Goal: Check status: Check status

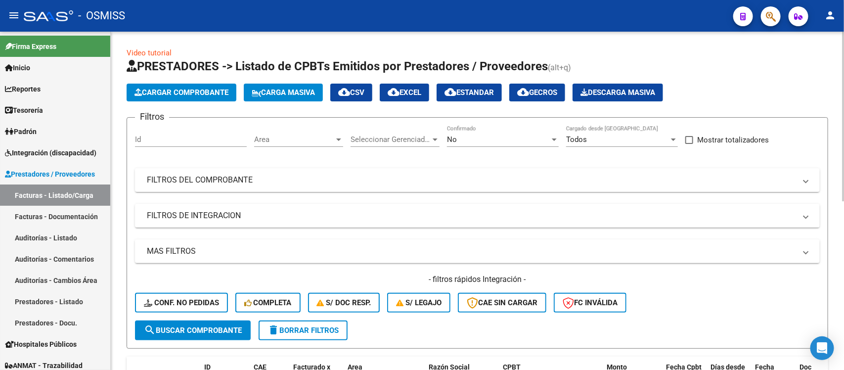
click at [303, 135] on span "Area" at bounding box center [294, 139] width 80 height 9
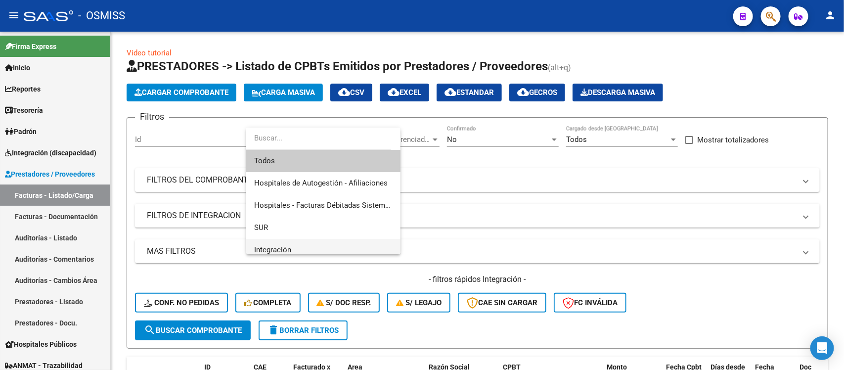
click at [303, 247] on span "Integración" at bounding box center [323, 250] width 138 height 22
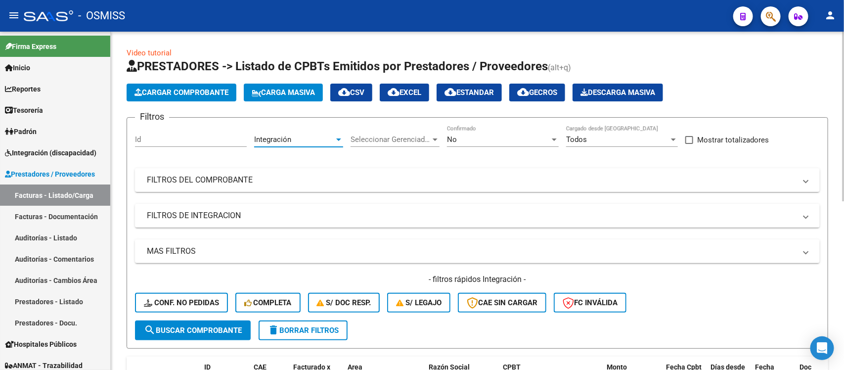
scroll to position [6, 0]
click at [414, 137] on span "Seleccionar Gerenciador" at bounding box center [390, 139] width 80 height 9
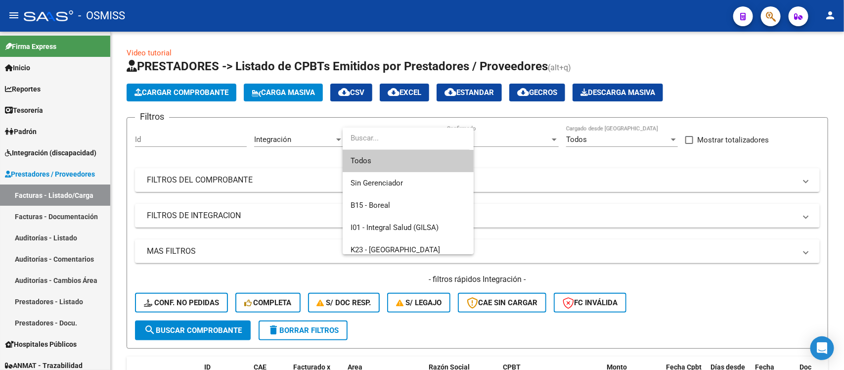
click at [398, 162] on span "Todos" at bounding box center [407, 161] width 115 height 22
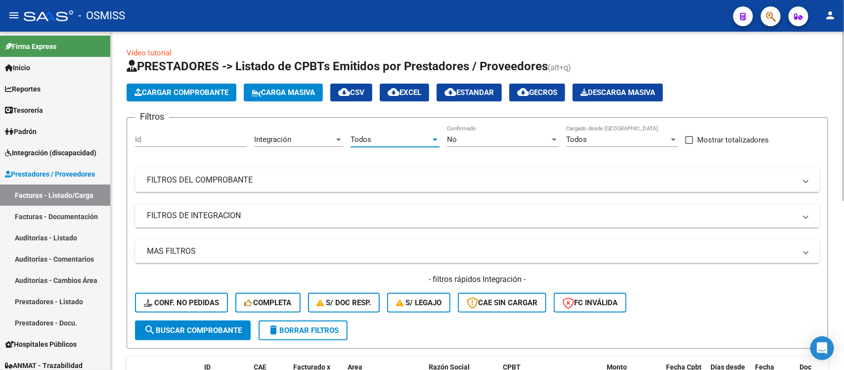
click at [319, 210] on mat-panel-title "FILTROS DE INTEGRACION" at bounding box center [471, 215] width 649 height 11
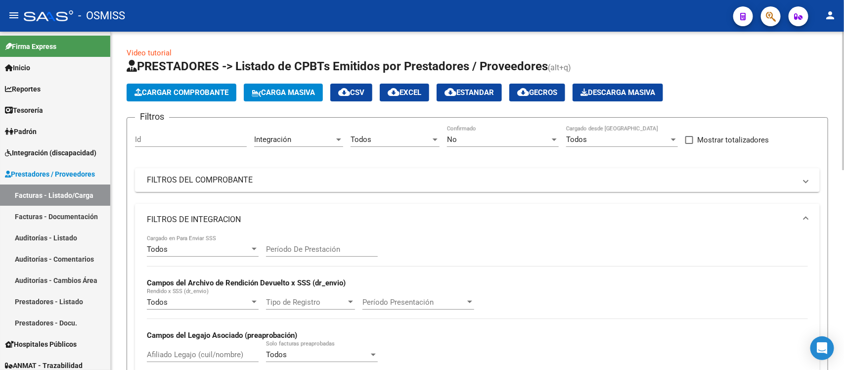
click at [327, 251] on input "Período De Prestación" at bounding box center [322, 249] width 112 height 9
type input "202508"
click at [409, 225] on mat-expansion-panel-header "FILTROS DE INTEGRACION" at bounding box center [477, 220] width 685 height 32
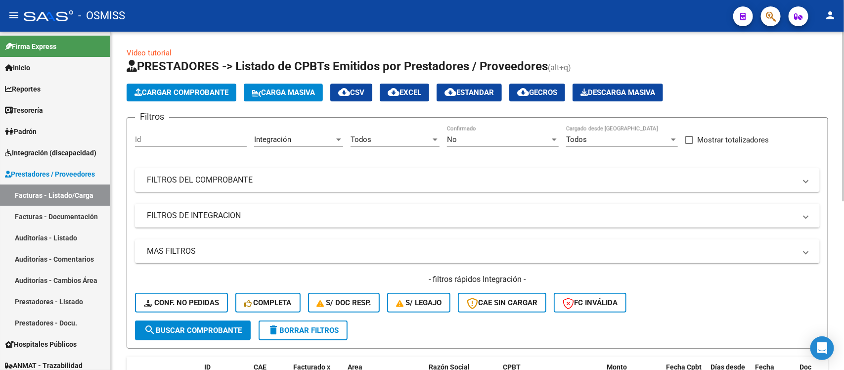
click at [410, 220] on mat-panel-title "FILTROS DE INTEGRACION" at bounding box center [471, 215] width 649 height 11
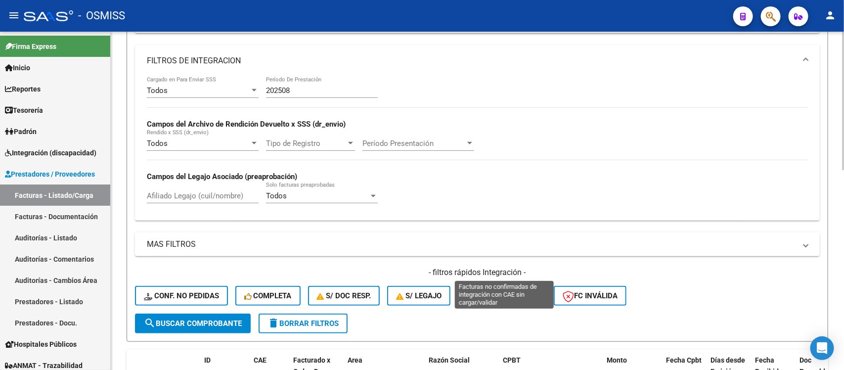
scroll to position [185, 0]
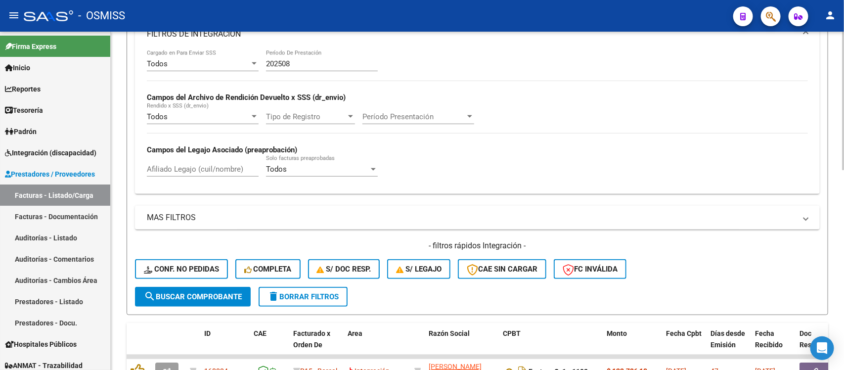
click at [172, 297] on span "search Buscar Comprobante" at bounding box center [193, 296] width 98 height 9
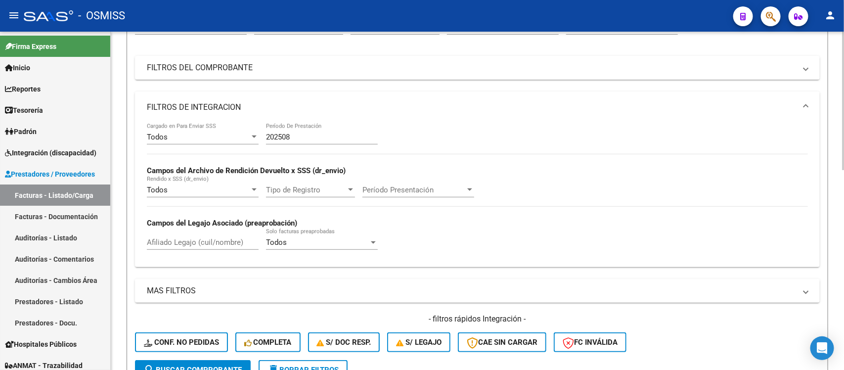
scroll to position [62, 0]
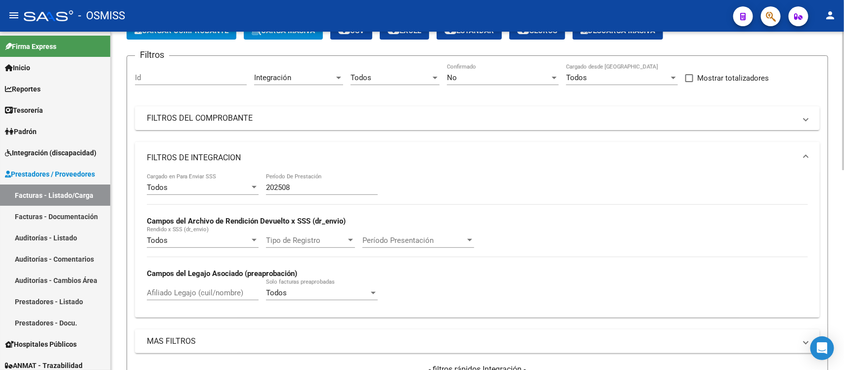
click at [397, 149] on mat-expansion-panel-header "FILTROS DE INTEGRACION" at bounding box center [477, 158] width 685 height 32
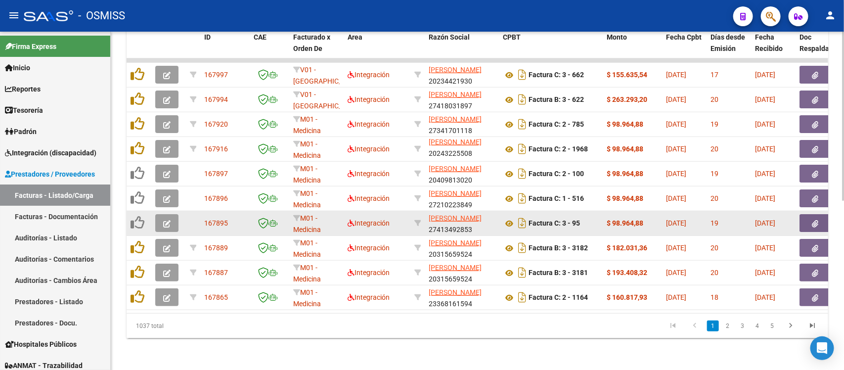
scroll to position [337, 0]
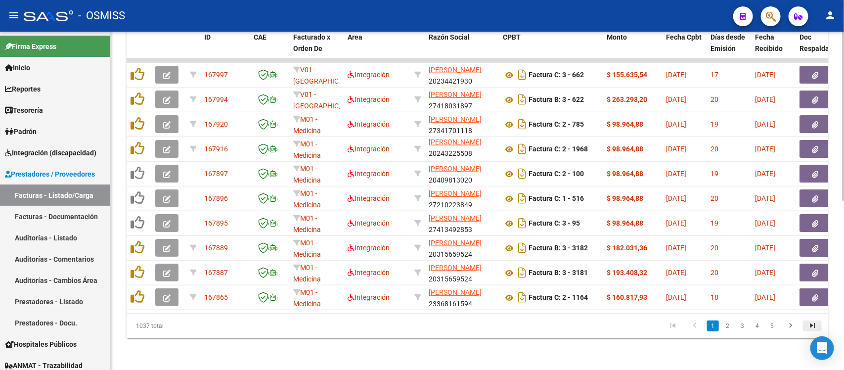
click at [814, 324] on icon "go to last page" at bounding box center [812, 327] width 13 height 12
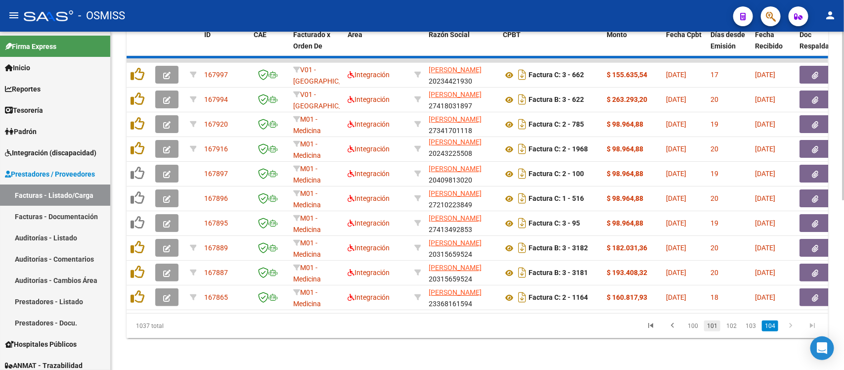
scroll to position [263, 0]
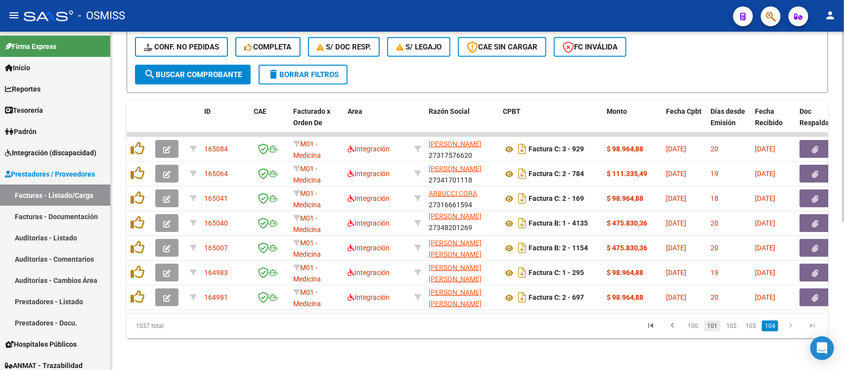
click at [713, 328] on link "101" at bounding box center [712, 325] width 16 height 11
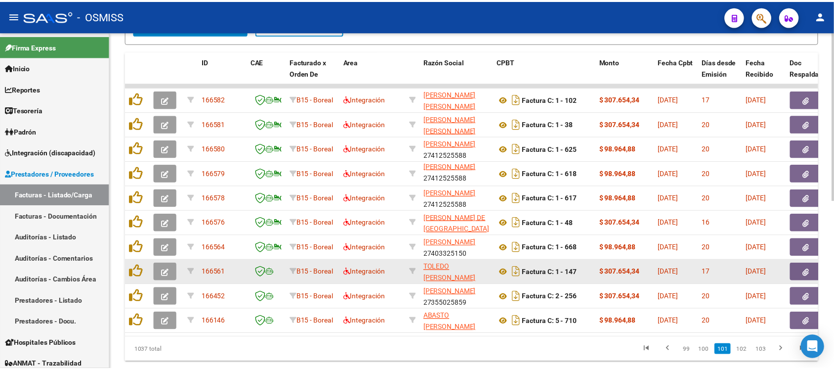
scroll to position [325, 0]
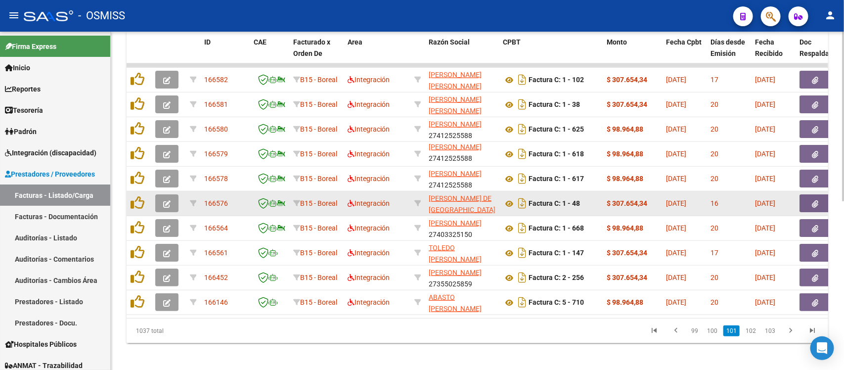
click at [165, 201] on icon "button" at bounding box center [166, 203] width 7 height 7
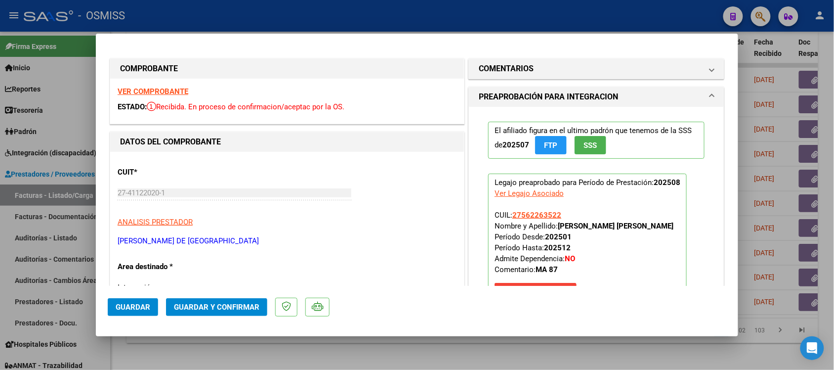
click at [161, 90] on strong "VER COMPROBANTE" at bounding box center [153, 91] width 71 height 9
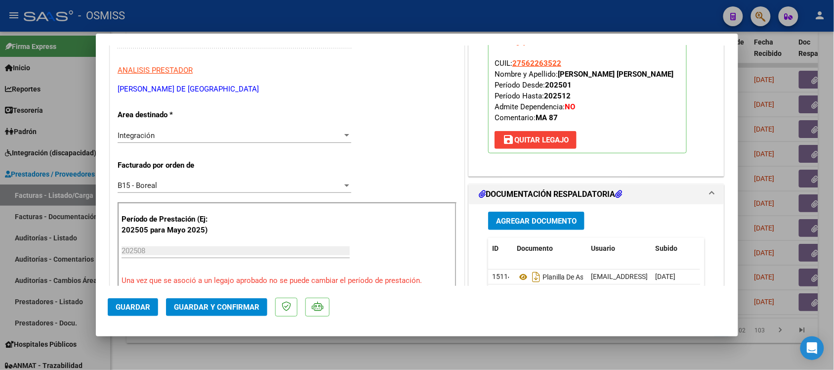
scroll to position [185, 0]
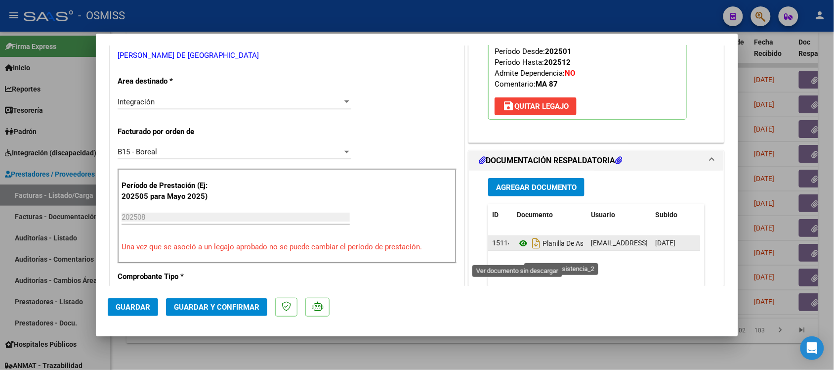
click at [518, 249] on icon at bounding box center [523, 243] width 13 height 12
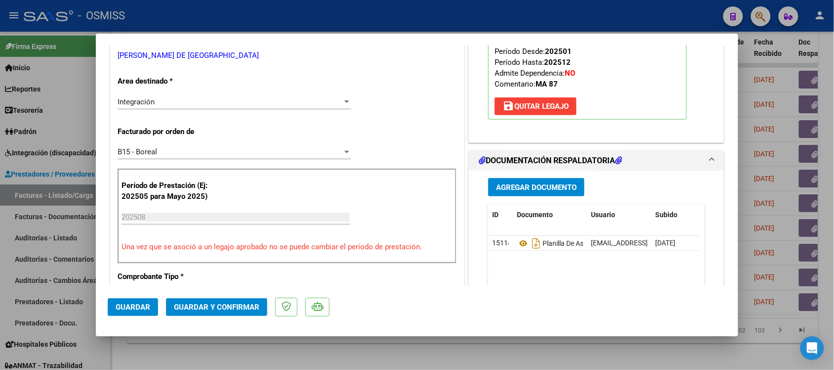
scroll to position [0, 0]
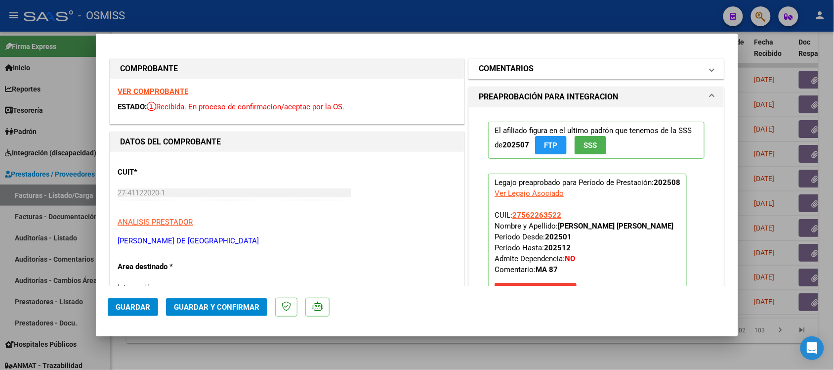
click at [489, 67] on h1 "COMENTARIOS" at bounding box center [506, 69] width 55 height 12
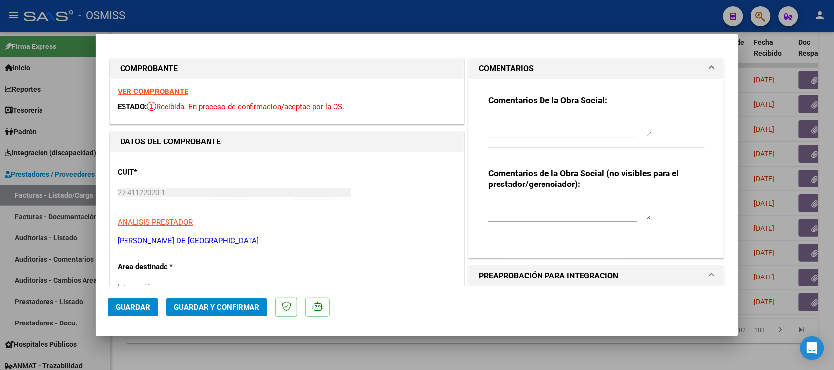
click at [489, 63] on h1 "COMENTARIOS" at bounding box center [506, 69] width 55 height 12
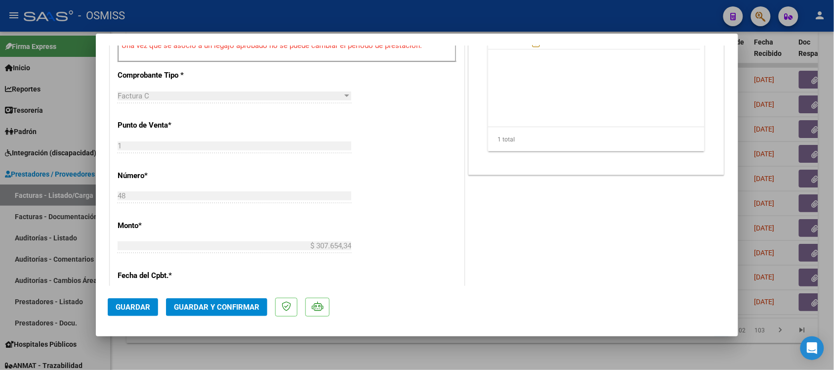
scroll to position [433, 0]
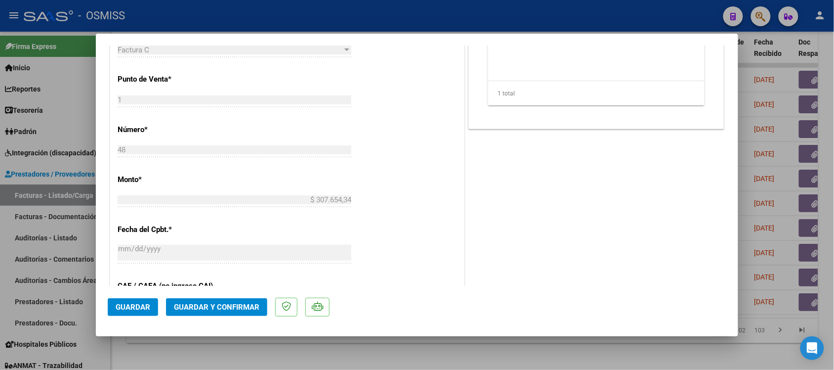
click at [238, 309] on span "Guardar y Confirmar" at bounding box center [217, 307] width 86 height 9
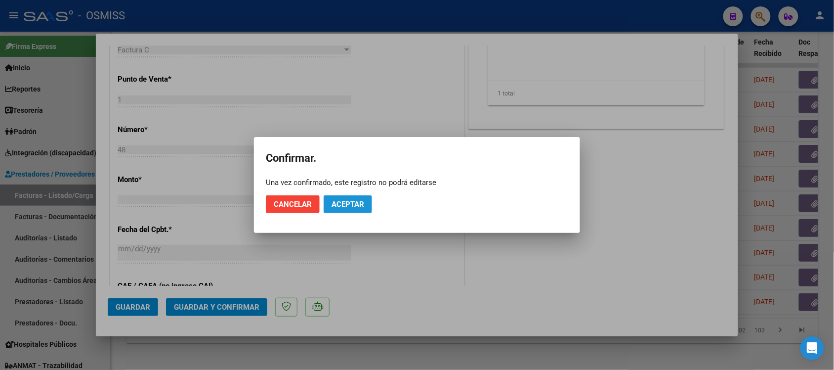
click at [356, 213] on button "Aceptar" at bounding box center [348, 204] width 48 height 18
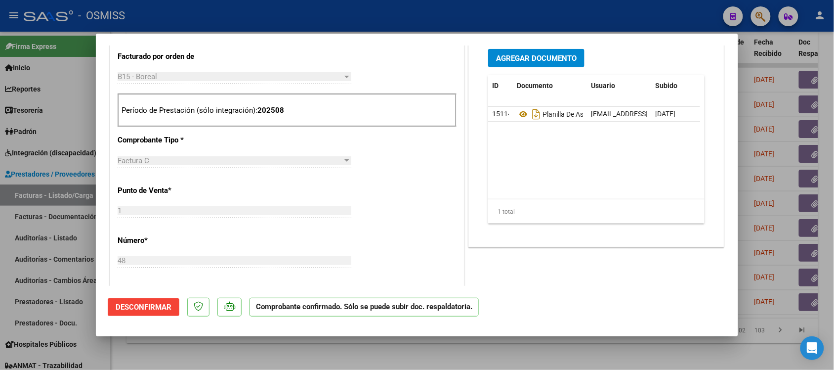
scroll to position [309, 0]
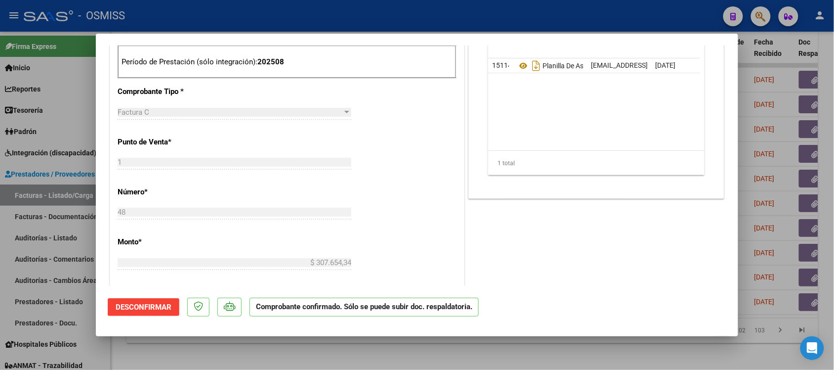
click at [587, 356] on div at bounding box center [417, 185] width 834 height 370
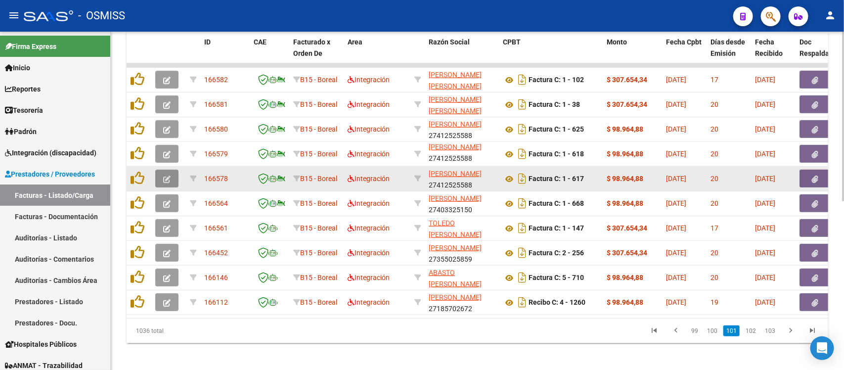
click at [172, 174] on button "button" at bounding box center [166, 179] width 23 height 18
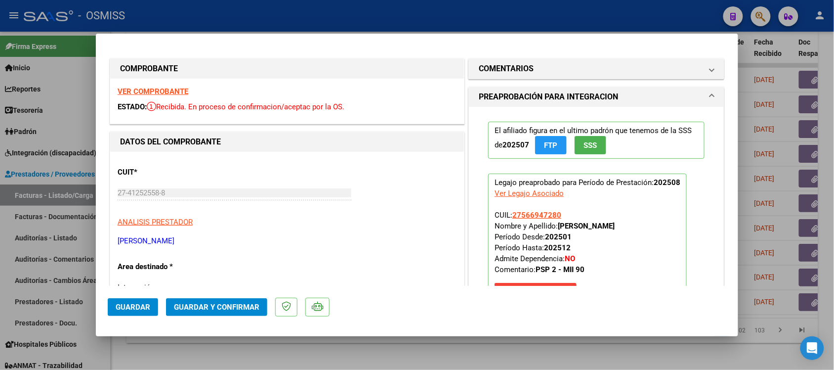
click at [176, 91] on strong "VER COMPROBANTE" at bounding box center [153, 91] width 71 height 9
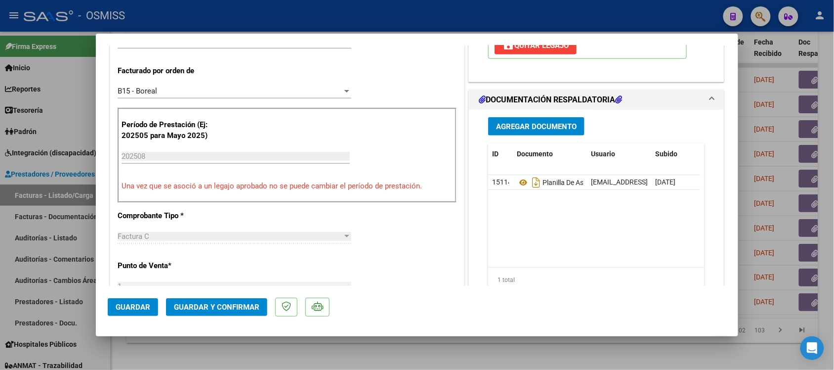
scroll to position [247, 0]
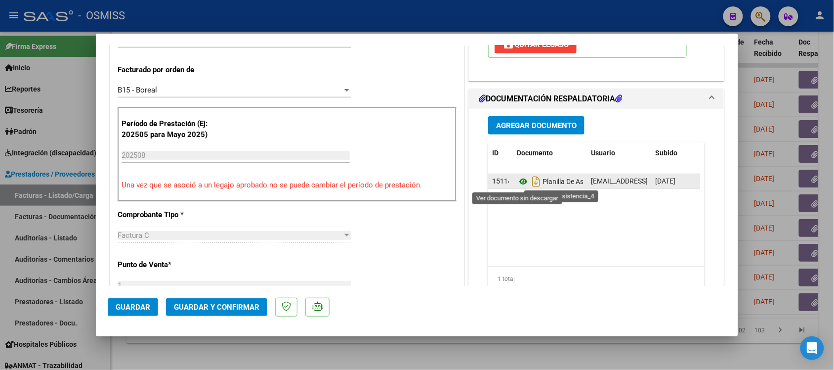
click at [521, 183] on icon at bounding box center [523, 181] width 13 height 12
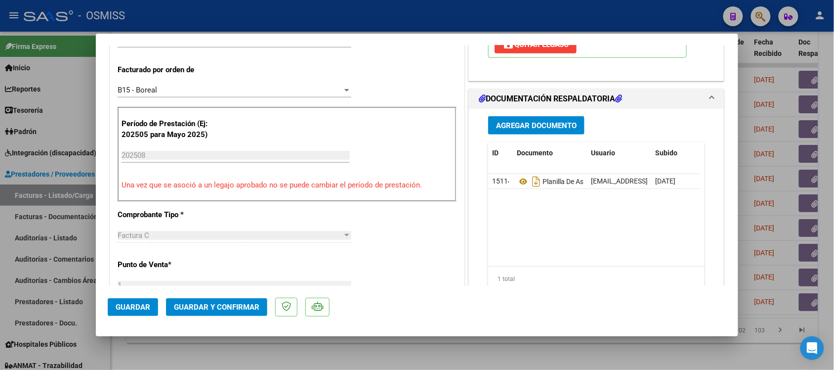
scroll to position [0, 0]
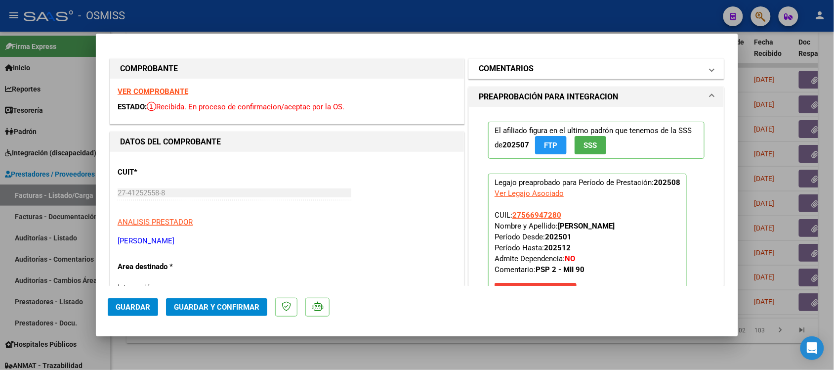
click at [490, 66] on h1 "COMENTARIOS" at bounding box center [506, 69] width 55 height 12
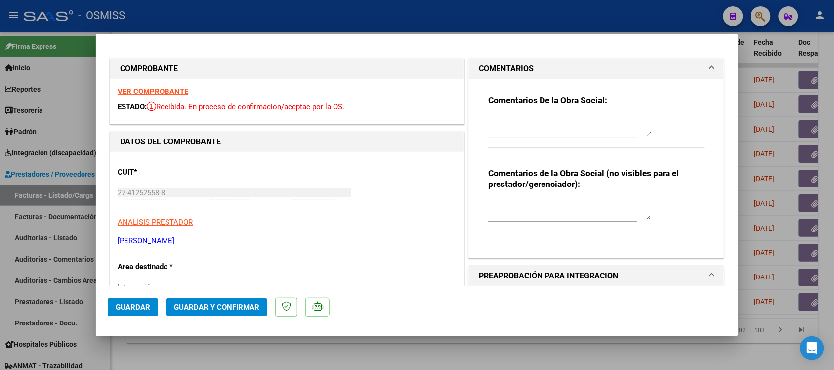
click at [490, 66] on h1 "COMENTARIOS" at bounding box center [506, 69] width 55 height 12
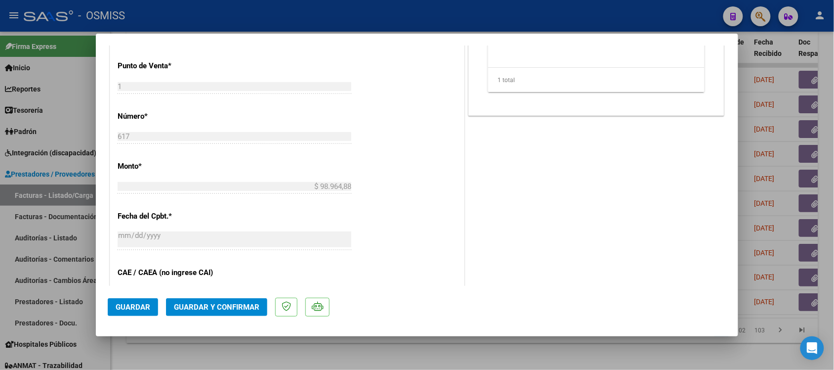
scroll to position [433, 0]
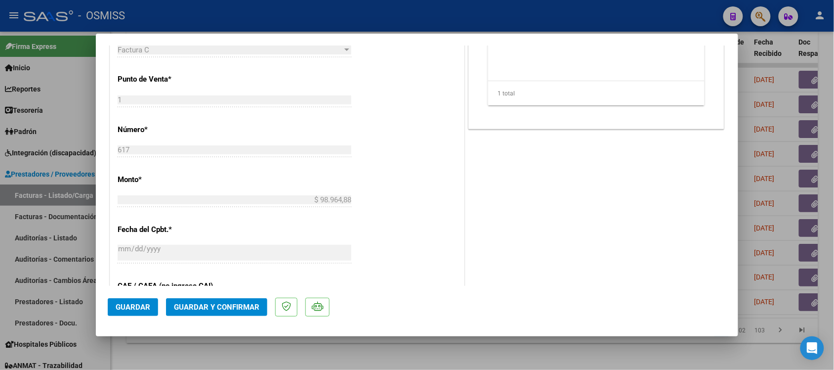
click at [236, 307] on span "Guardar y Confirmar" at bounding box center [217, 307] width 86 height 9
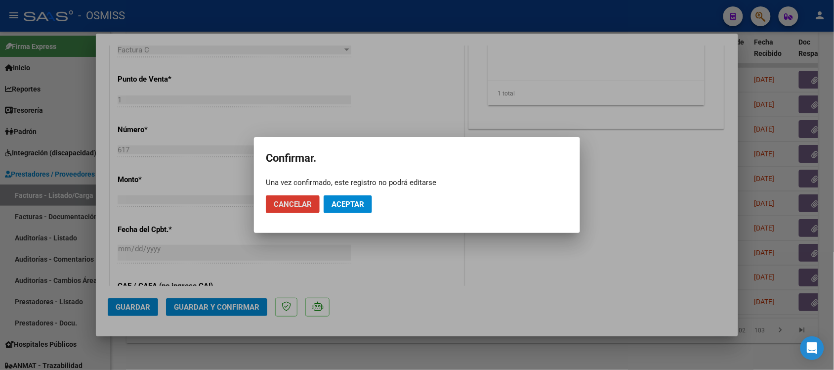
click at [358, 206] on span "Aceptar" at bounding box center [348, 204] width 33 height 9
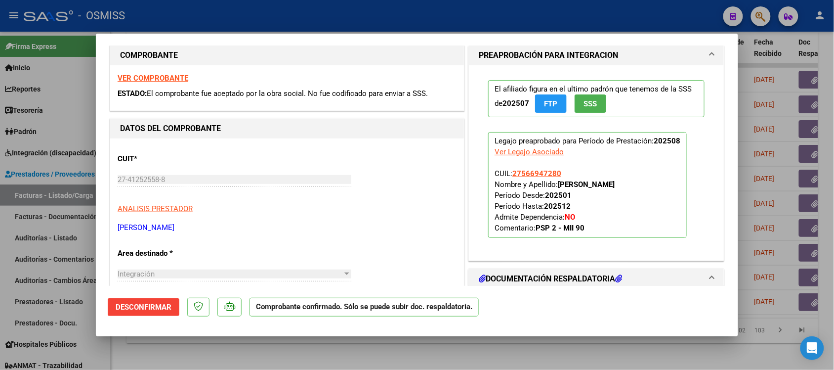
scroll to position [0, 0]
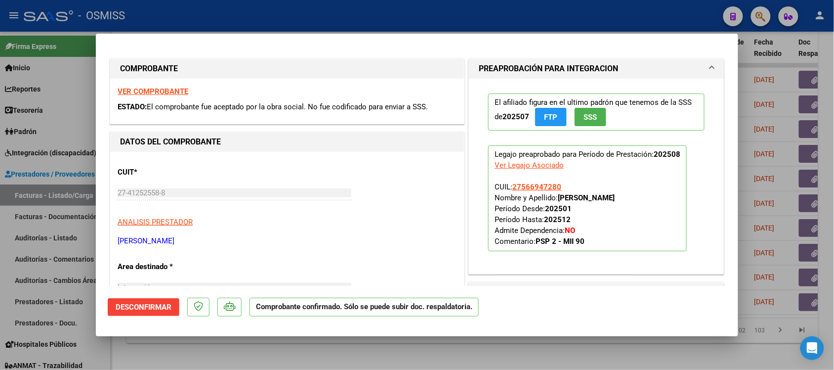
click at [165, 87] on strong "VER COMPROBANTE" at bounding box center [153, 91] width 71 height 9
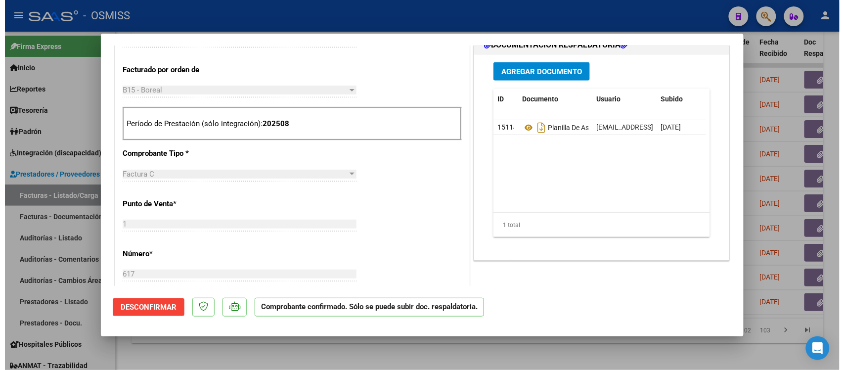
scroll to position [309, 0]
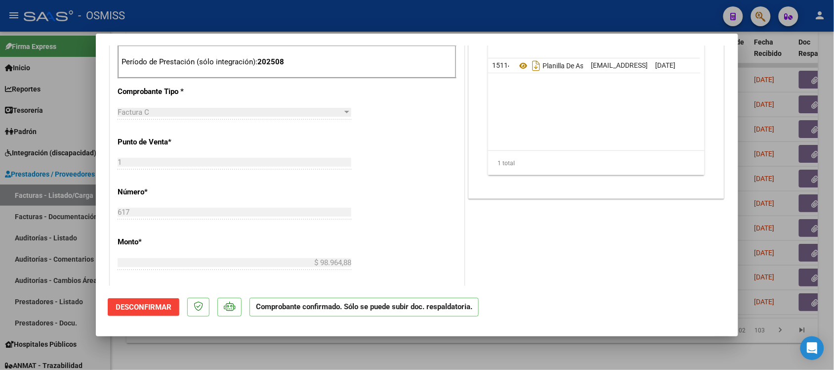
click at [521, 345] on div at bounding box center [417, 185] width 834 height 370
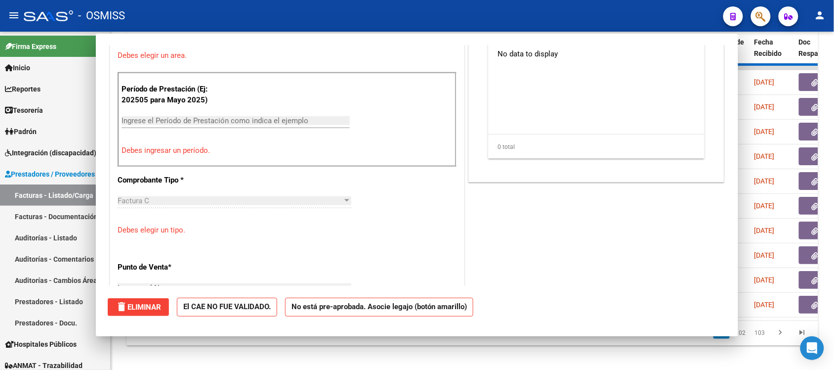
scroll to position [0, 0]
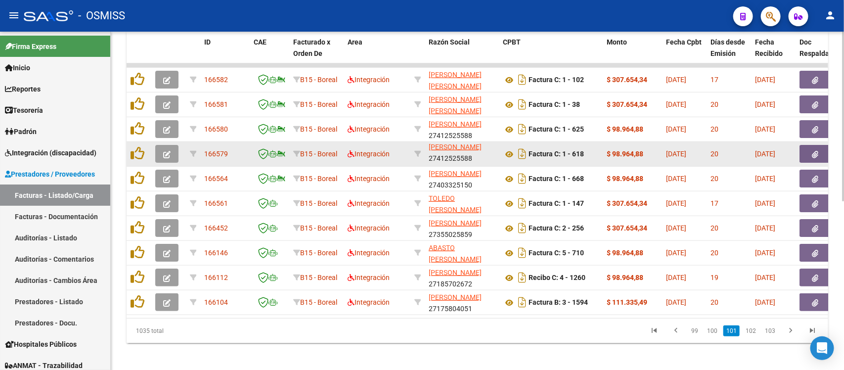
click at [168, 151] on icon "button" at bounding box center [166, 154] width 7 height 7
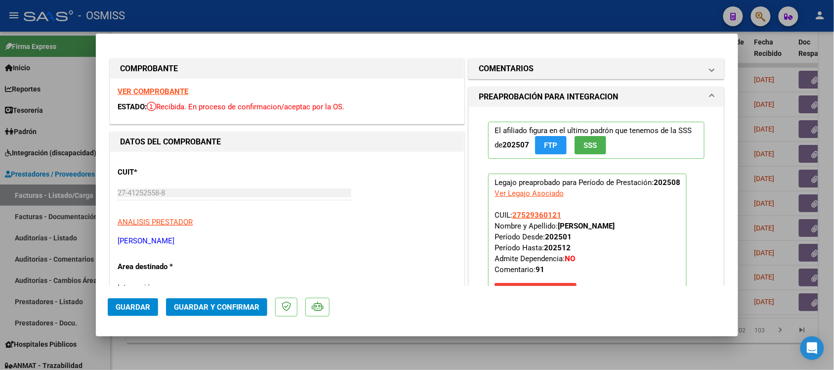
click at [168, 89] on strong "VER COMPROBANTE" at bounding box center [153, 91] width 71 height 9
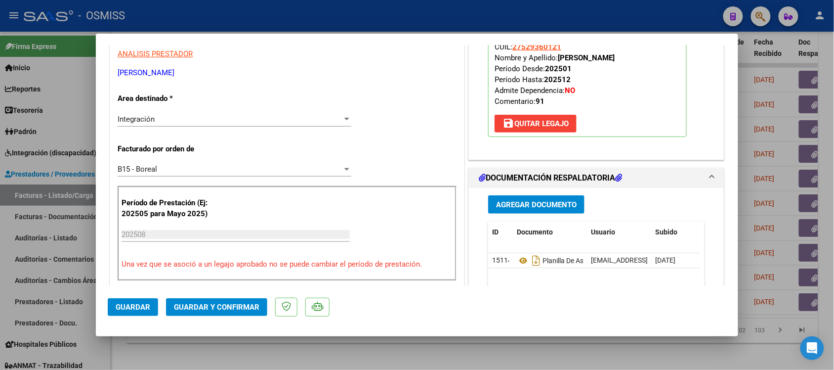
scroll to position [185, 0]
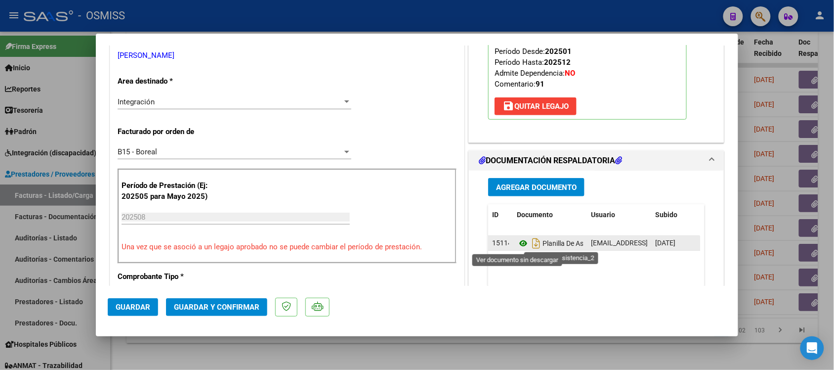
click at [517, 243] on icon at bounding box center [523, 243] width 13 height 12
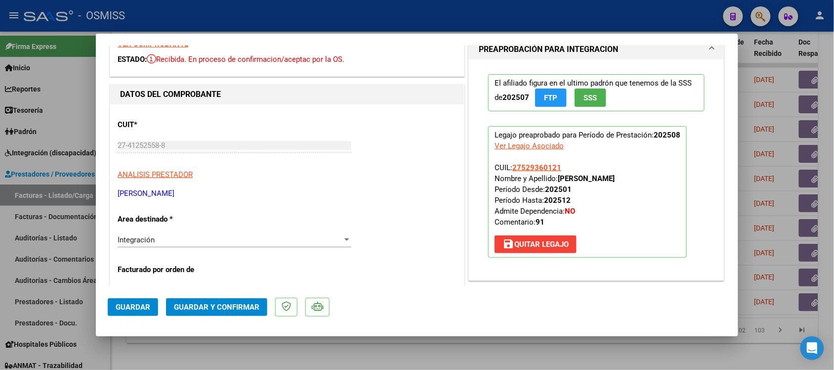
scroll to position [0, 0]
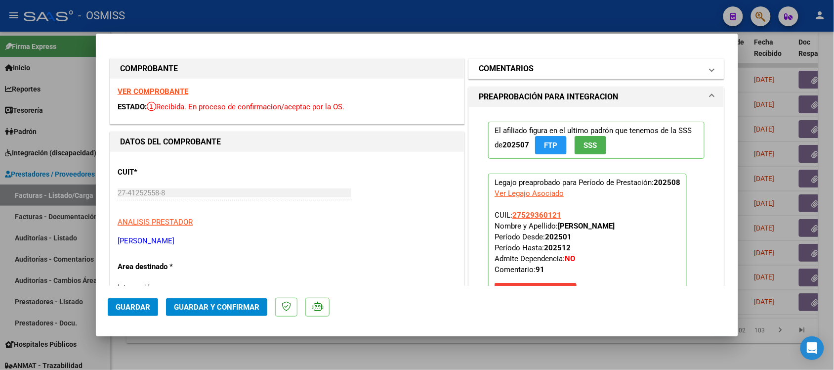
click at [507, 70] on h1 "COMENTARIOS" at bounding box center [506, 69] width 55 height 12
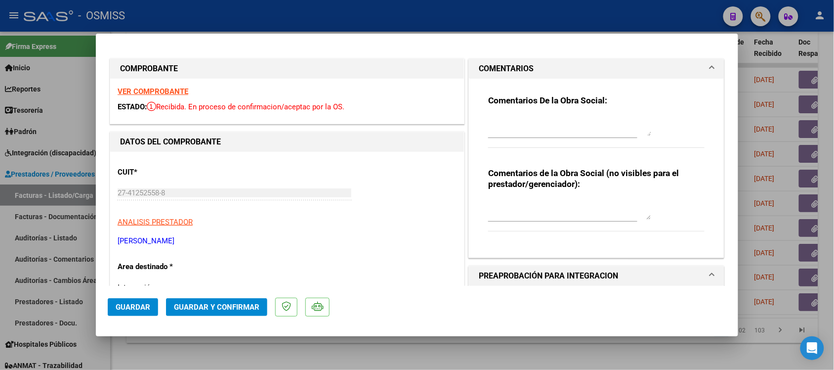
click at [497, 67] on h1 "COMENTARIOS" at bounding box center [506, 69] width 55 height 12
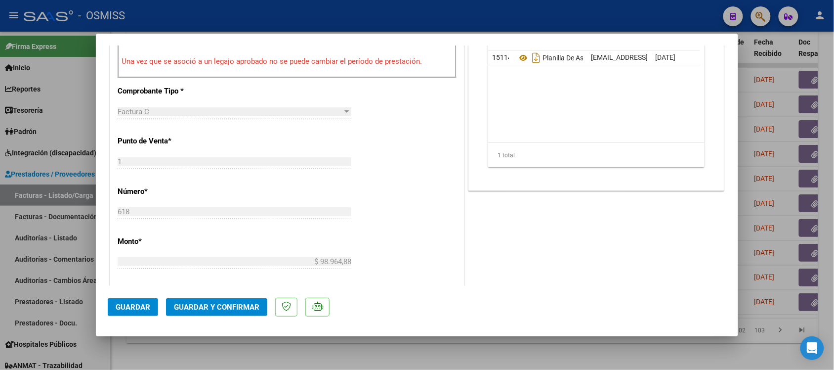
scroll to position [433, 0]
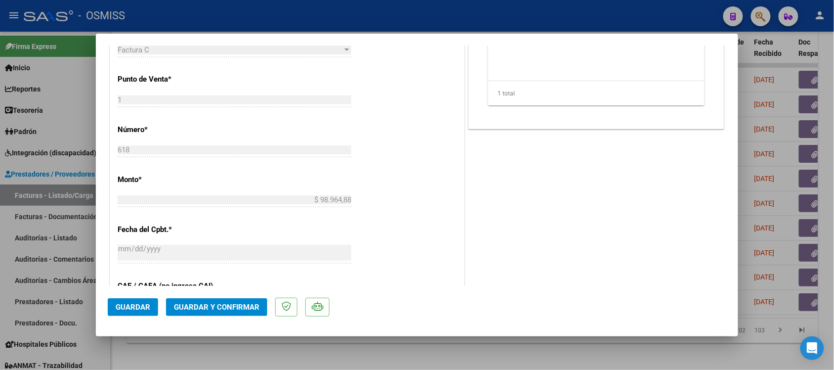
click at [226, 310] on button "Guardar y Confirmar" at bounding box center [216, 307] width 101 height 18
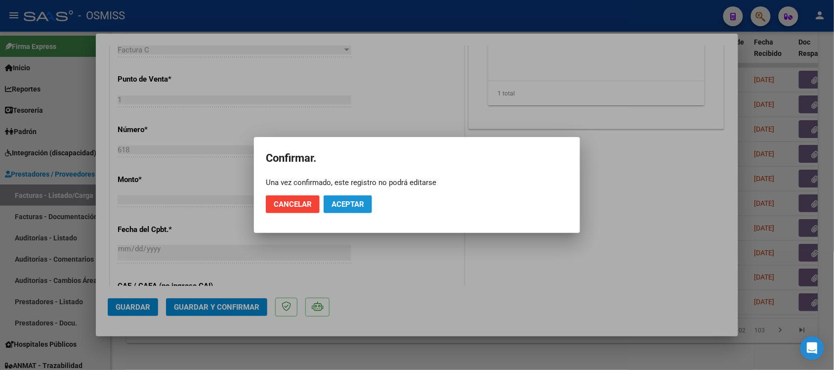
click at [360, 206] on span "Aceptar" at bounding box center [348, 204] width 33 height 9
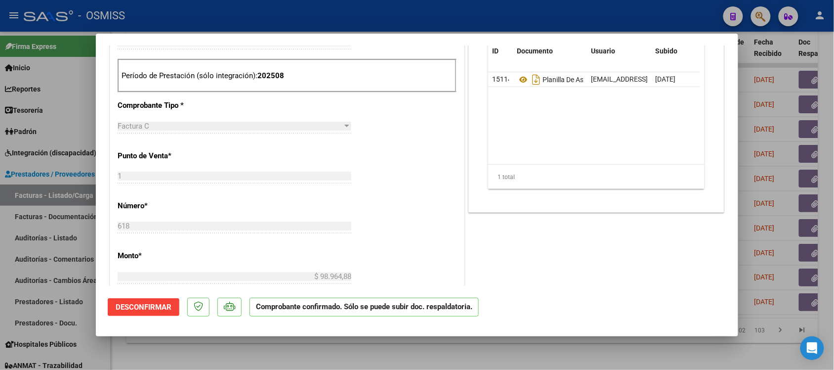
scroll to position [309, 0]
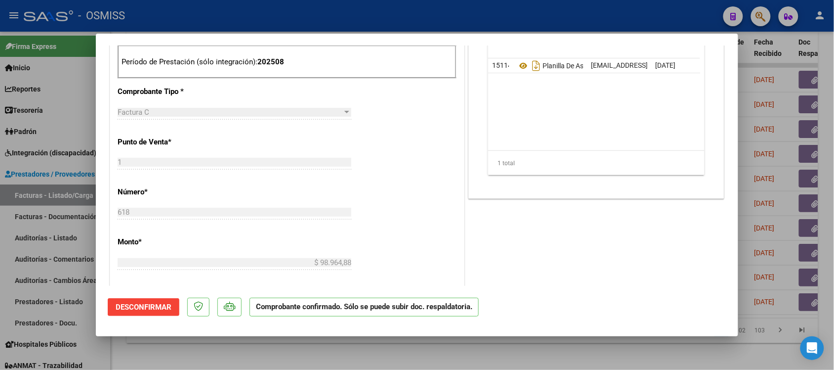
click at [599, 353] on div at bounding box center [417, 185] width 834 height 370
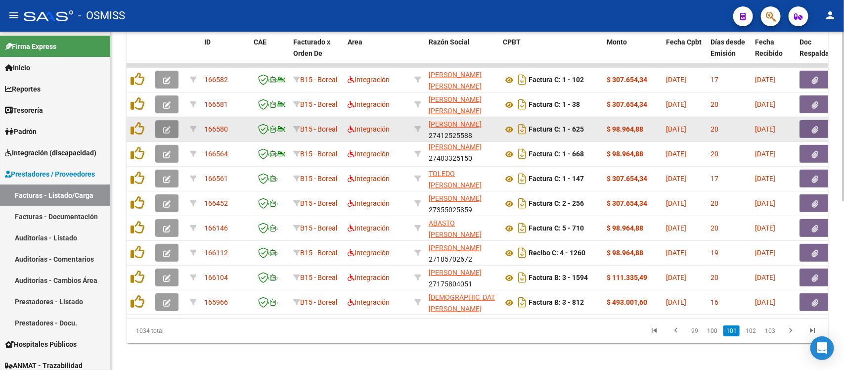
click at [159, 124] on button "button" at bounding box center [166, 129] width 23 height 18
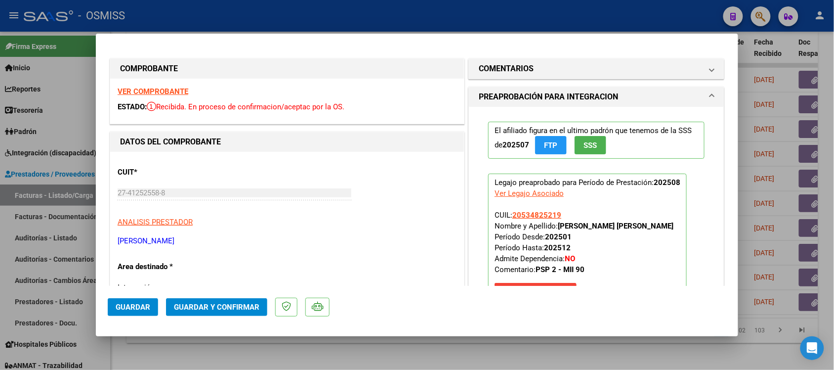
click at [168, 87] on strong "VER COMPROBANTE" at bounding box center [153, 91] width 71 height 9
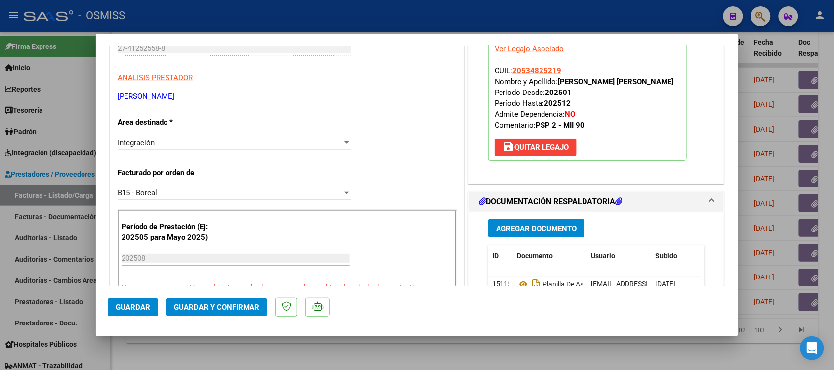
scroll to position [185, 0]
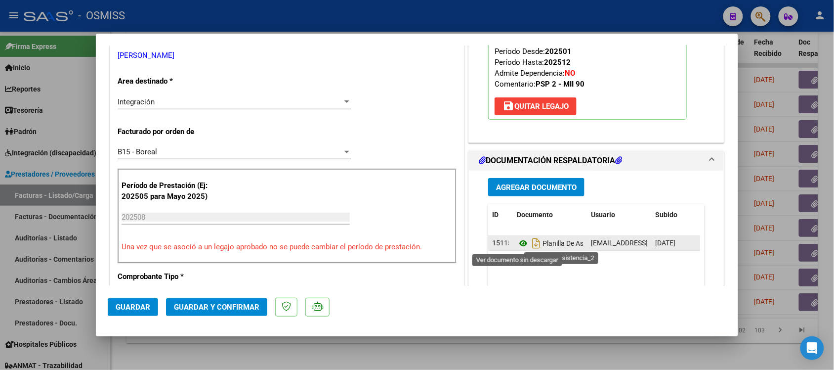
click at [517, 242] on icon at bounding box center [523, 243] width 13 height 12
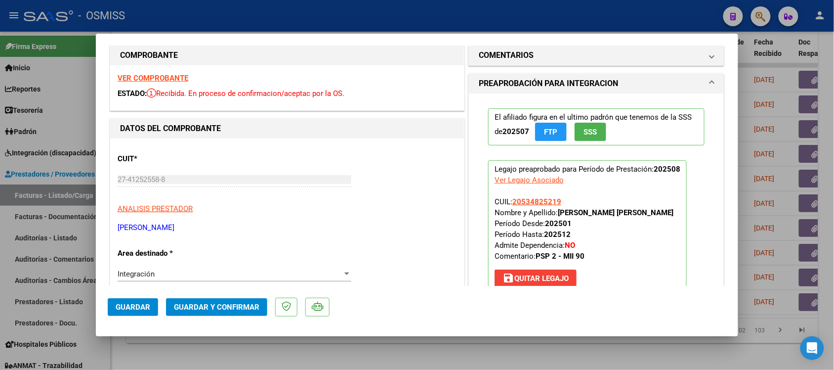
scroll to position [0, 0]
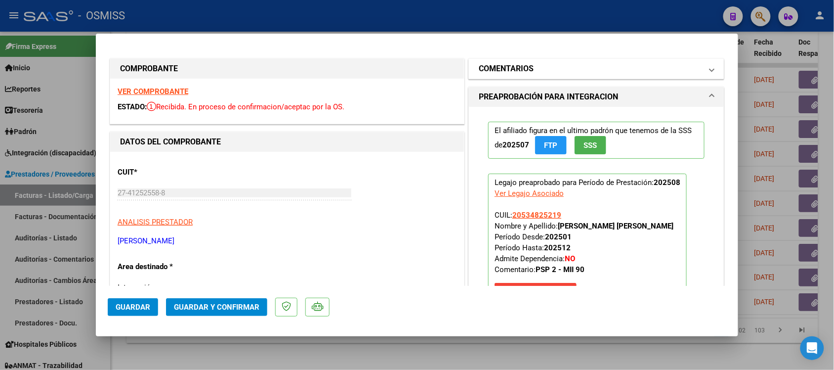
click at [483, 75] on mat-expansion-panel-header "COMENTARIOS" at bounding box center [596, 69] width 255 height 20
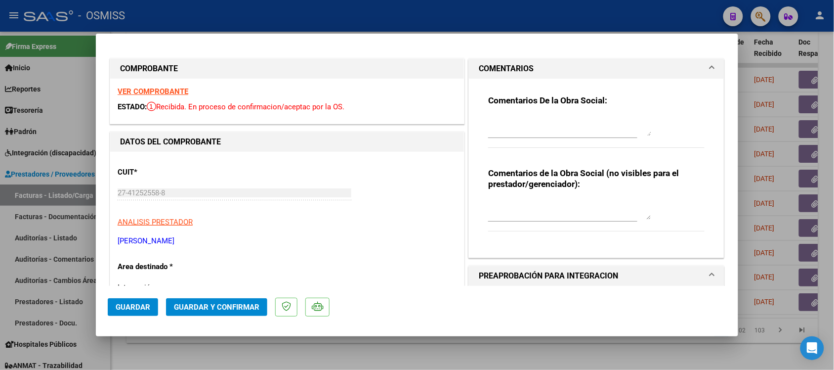
click at [482, 65] on h1 "COMENTARIOS" at bounding box center [506, 69] width 55 height 12
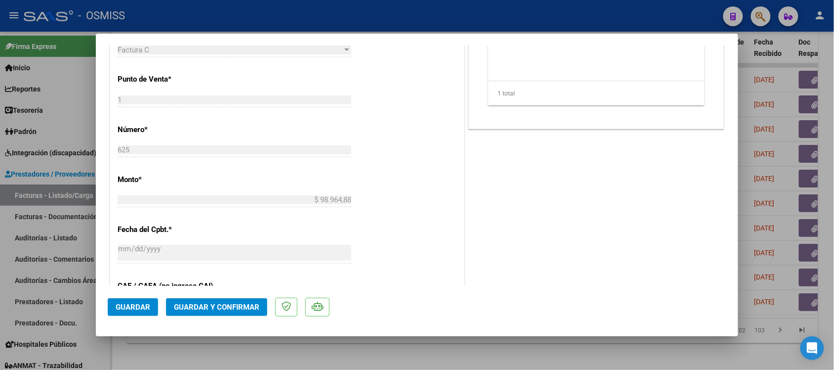
scroll to position [494, 0]
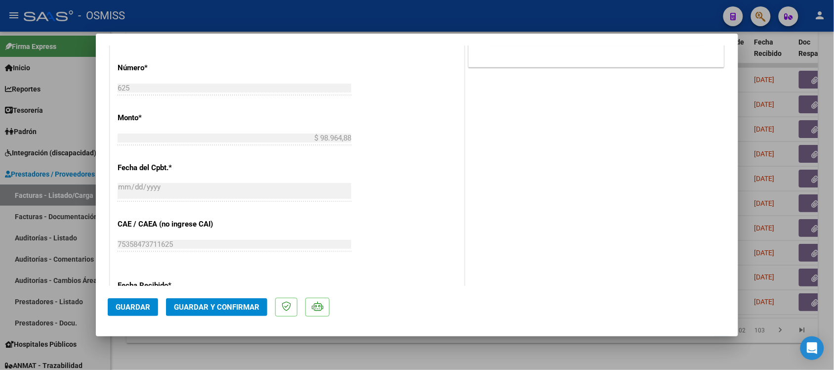
click at [235, 309] on span "Guardar y Confirmar" at bounding box center [217, 307] width 86 height 9
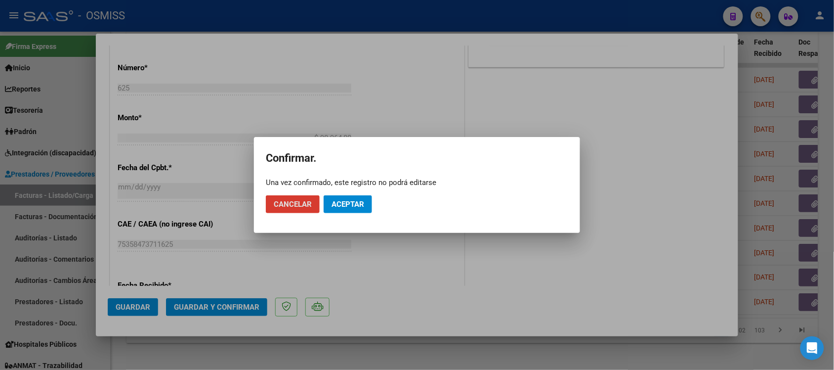
click at [361, 207] on span "Aceptar" at bounding box center [348, 204] width 33 height 9
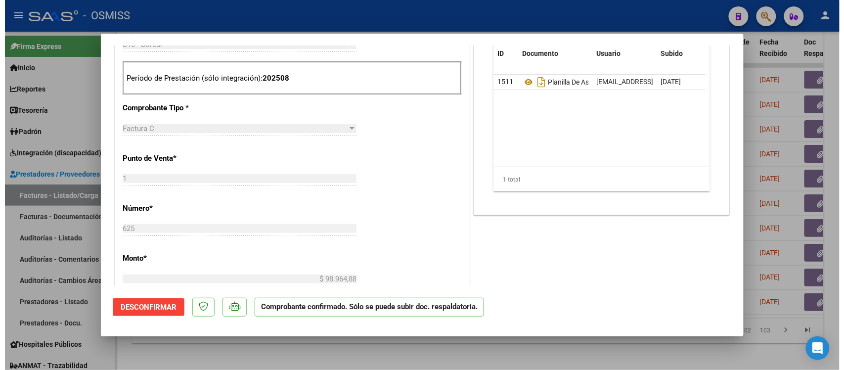
scroll to position [309, 0]
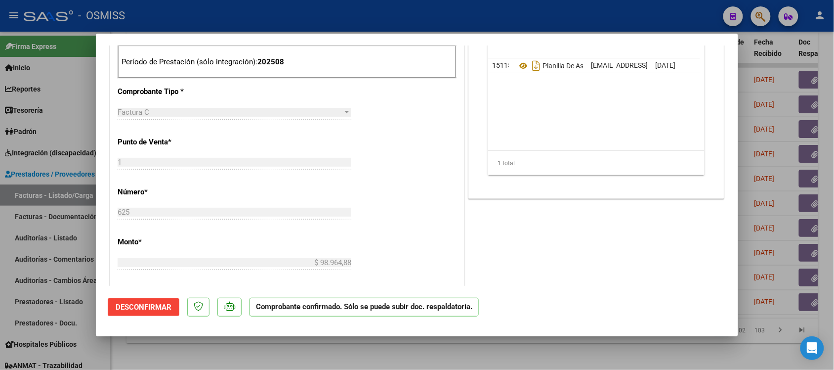
click at [583, 346] on div at bounding box center [417, 185] width 834 height 370
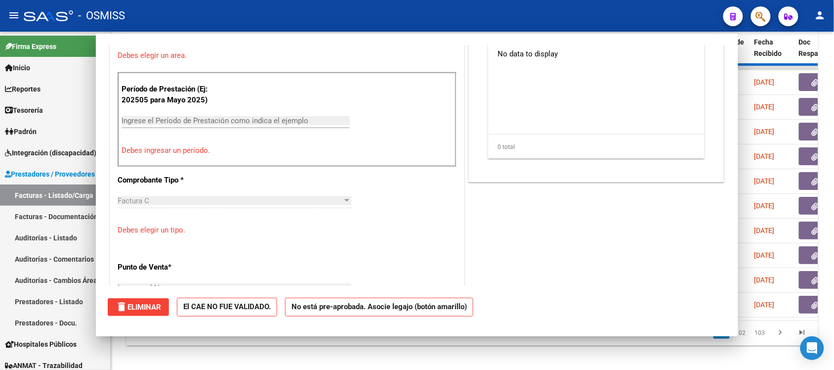
scroll to position [0, 0]
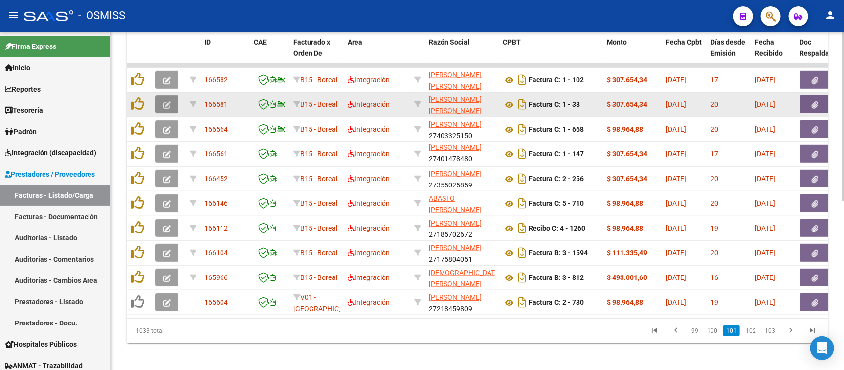
click at [156, 98] on button "button" at bounding box center [166, 104] width 23 height 18
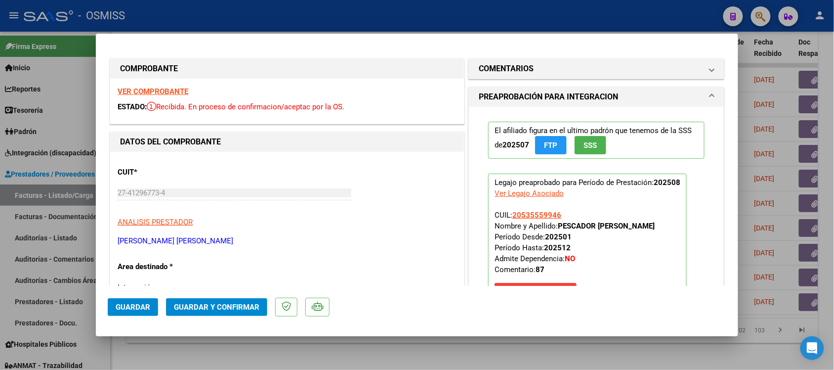
click at [180, 92] on strong "VER COMPROBANTE" at bounding box center [153, 91] width 71 height 9
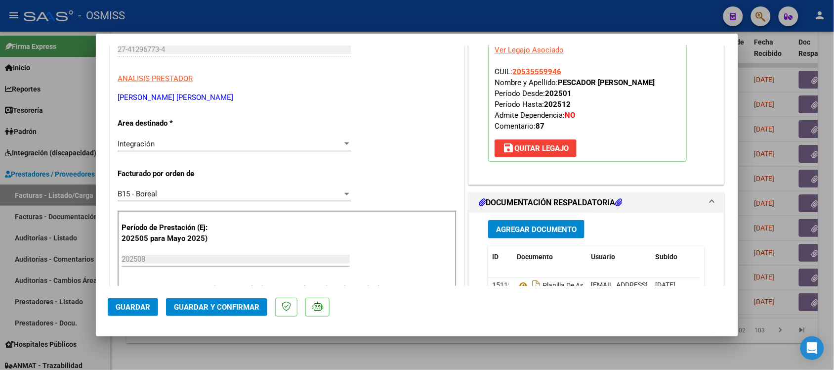
scroll to position [247, 0]
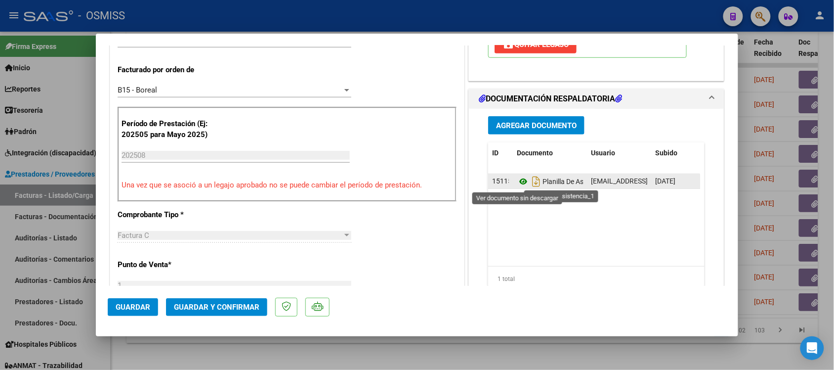
click at [519, 181] on icon at bounding box center [523, 181] width 13 height 12
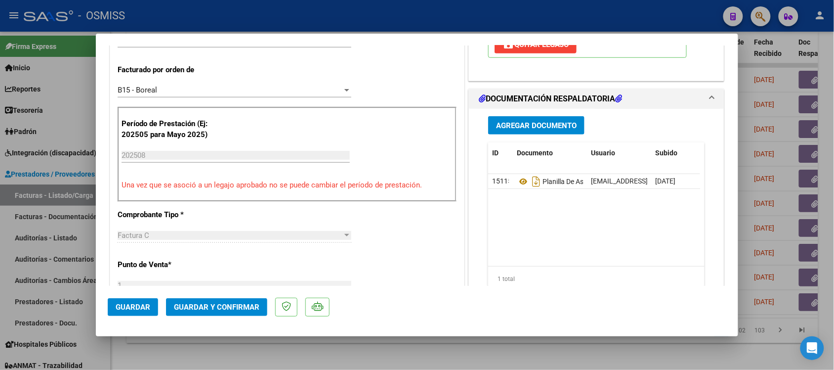
scroll to position [0, 0]
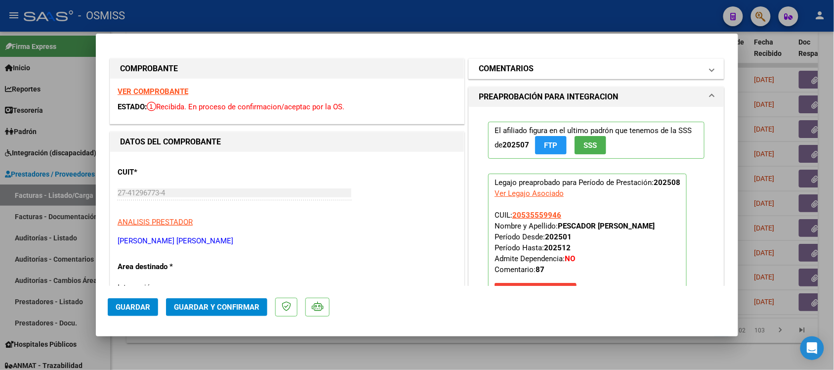
click at [479, 65] on h1 "COMENTARIOS" at bounding box center [506, 69] width 55 height 12
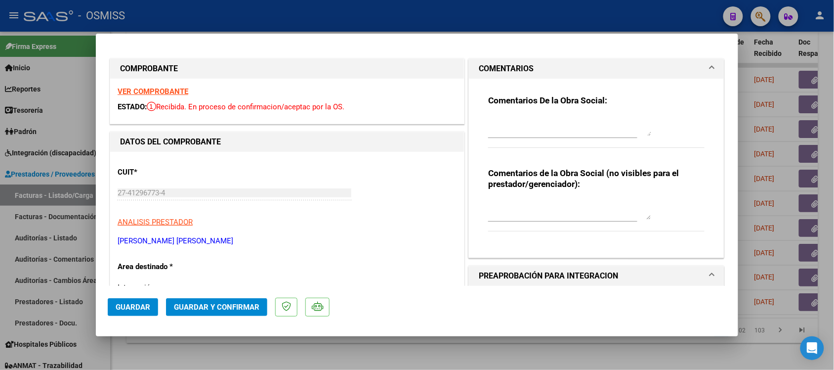
click at [481, 63] on h1 "COMENTARIOS" at bounding box center [506, 69] width 55 height 12
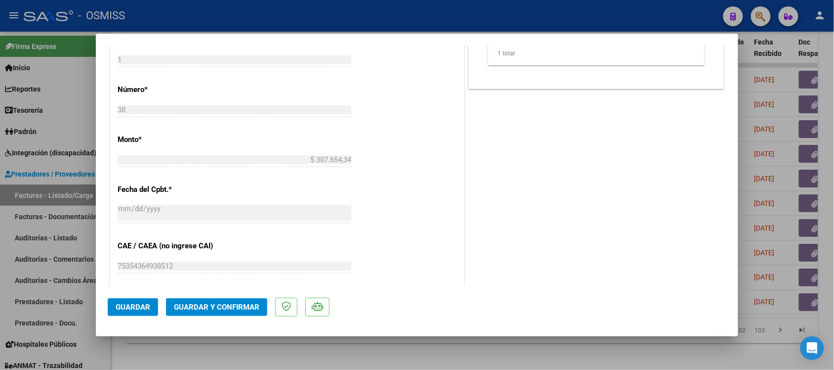
scroll to position [494, 0]
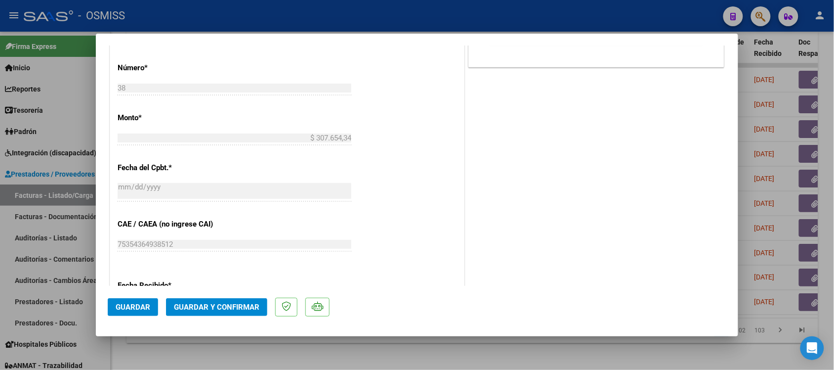
click at [220, 310] on span "Guardar y Confirmar" at bounding box center [217, 307] width 86 height 9
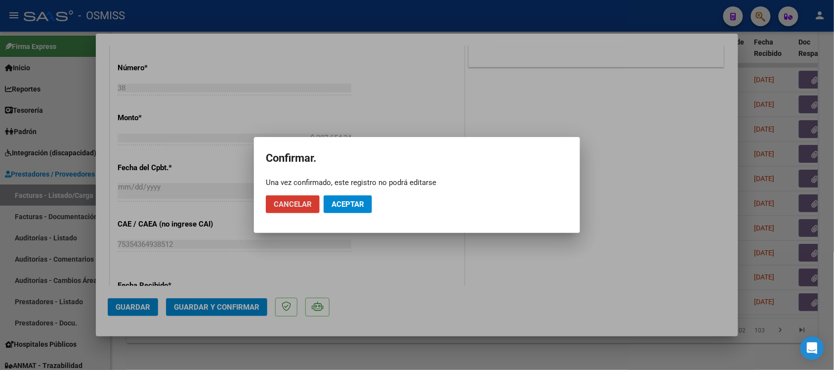
click at [358, 198] on button "Aceptar" at bounding box center [348, 204] width 48 height 18
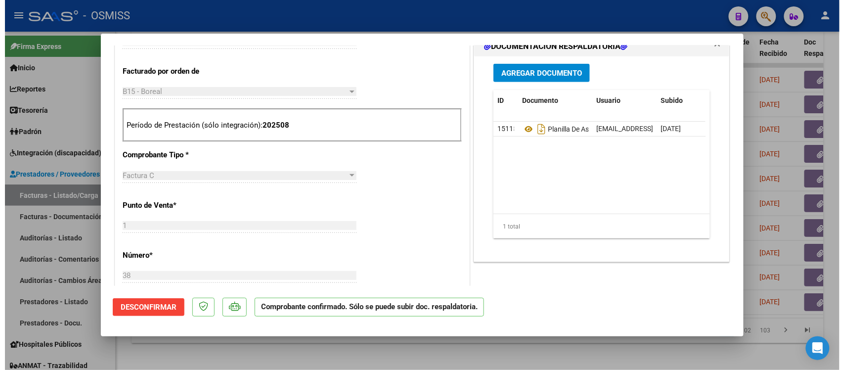
scroll to position [309, 0]
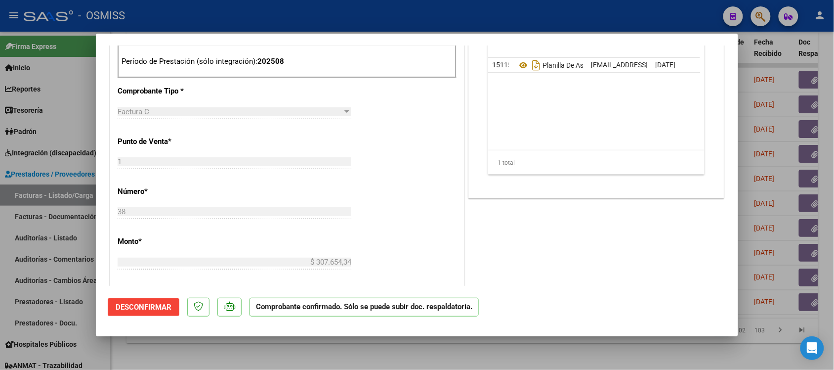
click at [572, 350] on div at bounding box center [417, 185] width 834 height 370
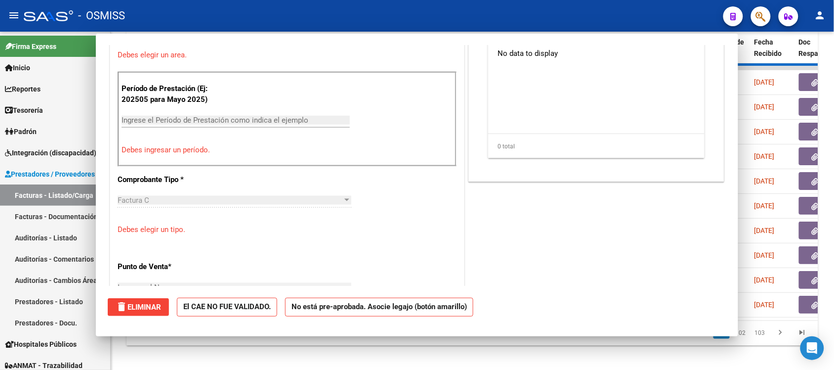
scroll to position [0, 0]
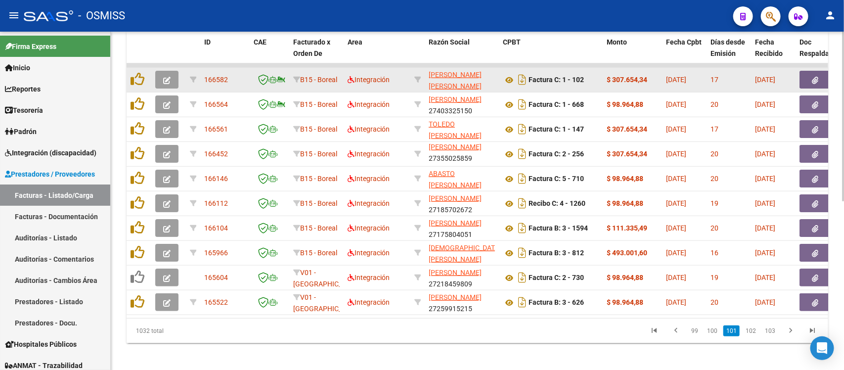
click at [169, 77] on icon "button" at bounding box center [166, 80] width 7 height 7
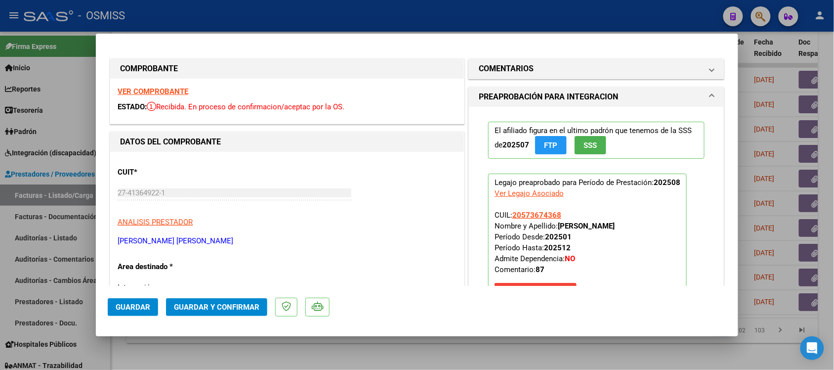
click at [173, 87] on div "VER COMPROBANTE ESTADO: Recibida. En proceso de confirmacion/aceptac por la OS." at bounding box center [287, 101] width 354 height 45
click at [173, 90] on strong "VER COMPROBANTE" at bounding box center [153, 91] width 71 height 9
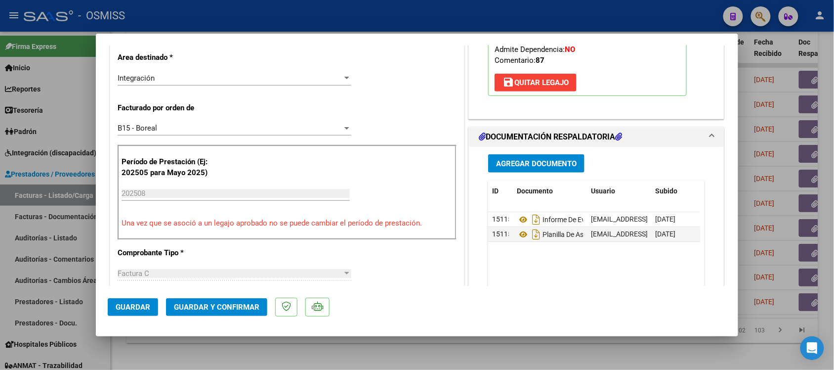
scroll to position [247, 0]
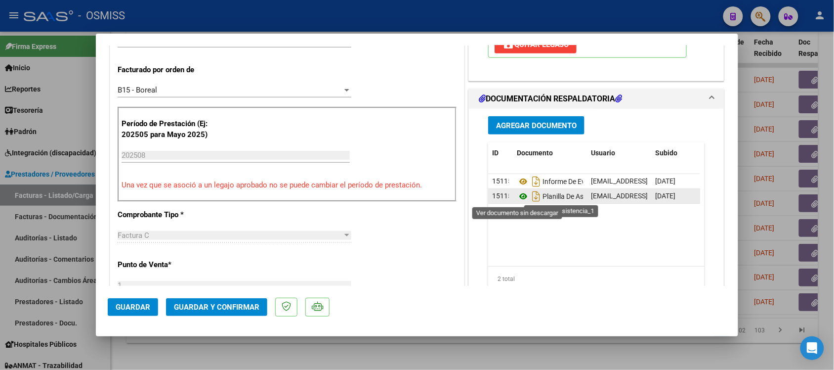
click at [518, 199] on icon at bounding box center [523, 196] width 13 height 12
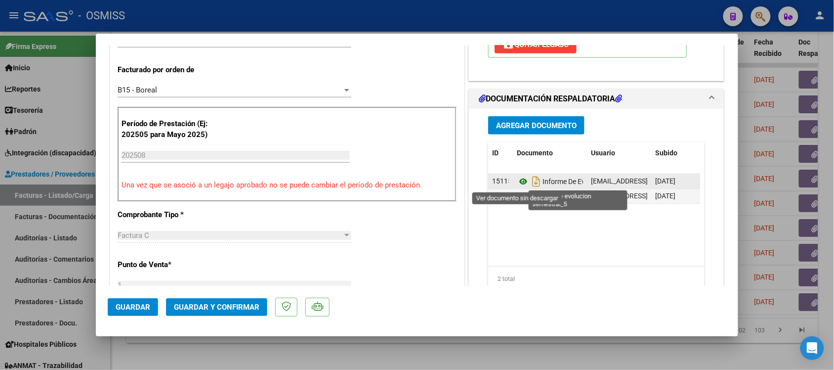
click at [521, 184] on icon at bounding box center [523, 181] width 13 height 12
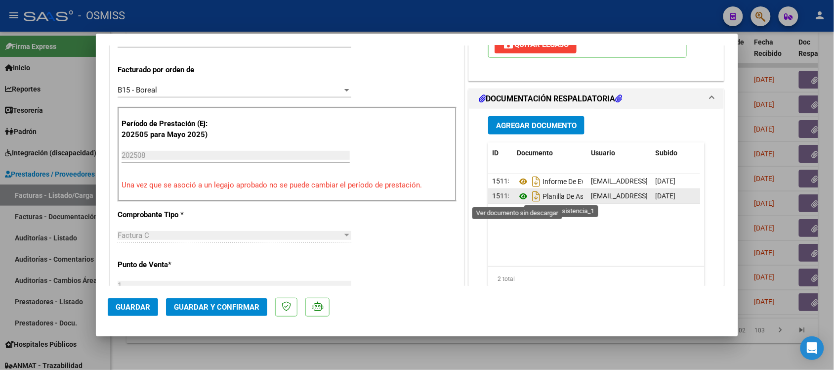
click at [518, 194] on icon at bounding box center [523, 196] width 13 height 12
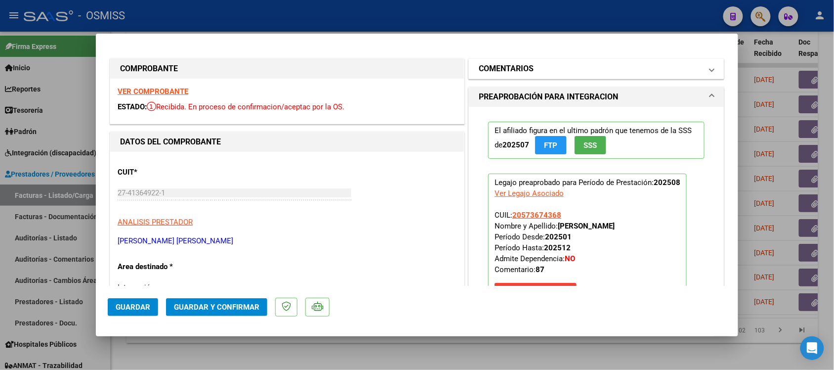
click at [479, 70] on h1 "COMENTARIOS" at bounding box center [506, 69] width 55 height 12
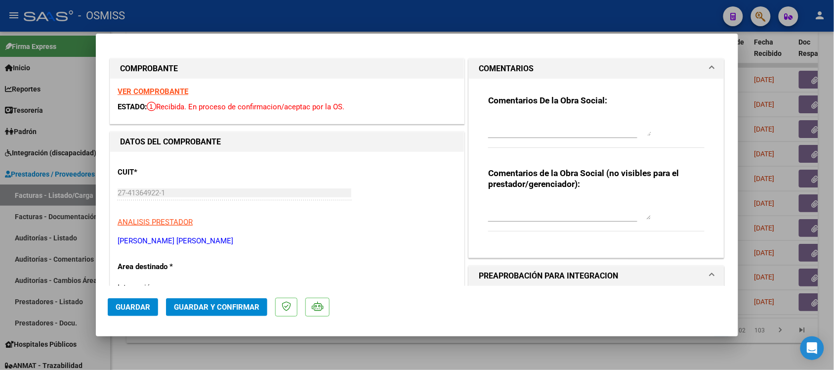
click at [480, 63] on h1 "COMENTARIOS" at bounding box center [506, 69] width 55 height 12
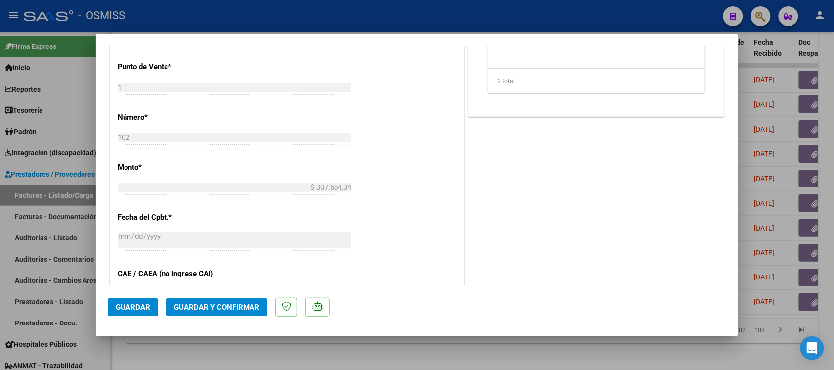
scroll to position [494, 0]
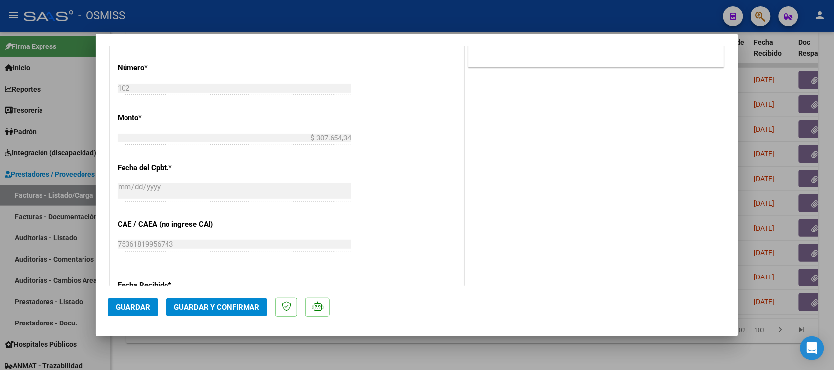
click at [235, 302] on button "Guardar y Confirmar" at bounding box center [216, 307] width 101 height 18
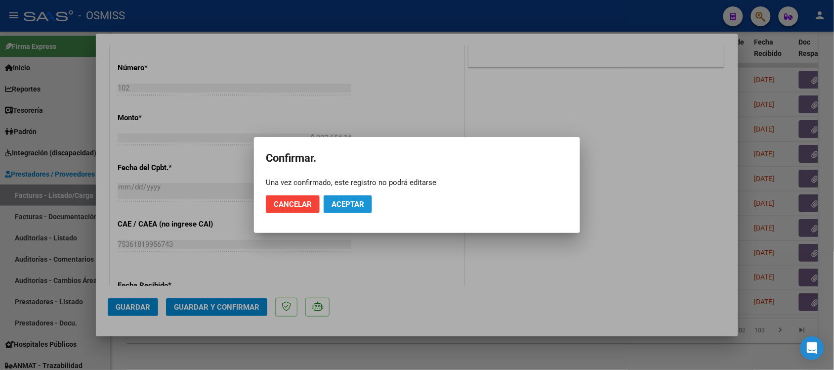
click at [359, 196] on button "Aceptar" at bounding box center [348, 204] width 48 height 18
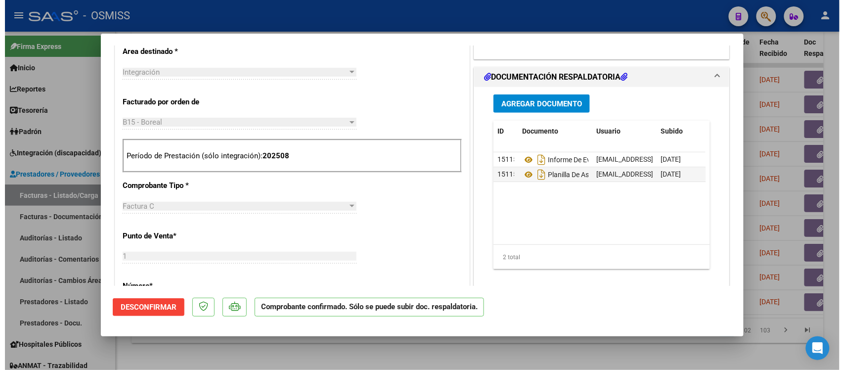
scroll to position [247, 0]
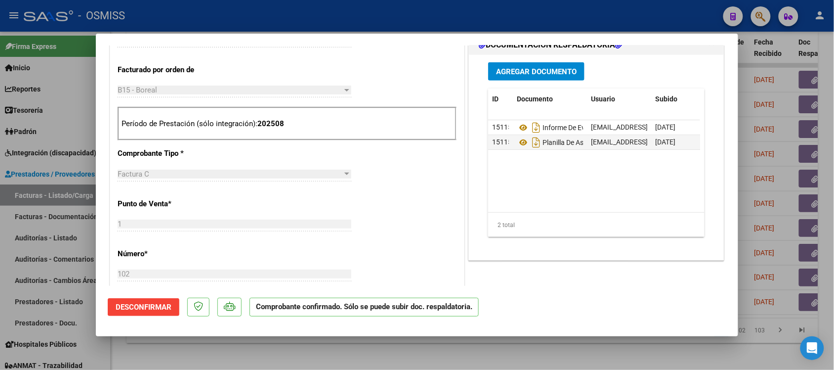
click at [518, 356] on div at bounding box center [417, 185] width 834 height 370
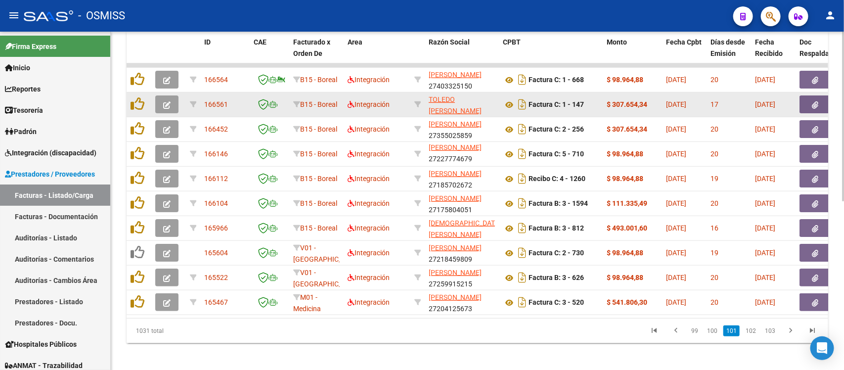
click at [167, 104] on icon "button" at bounding box center [166, 104] width 7 height 7
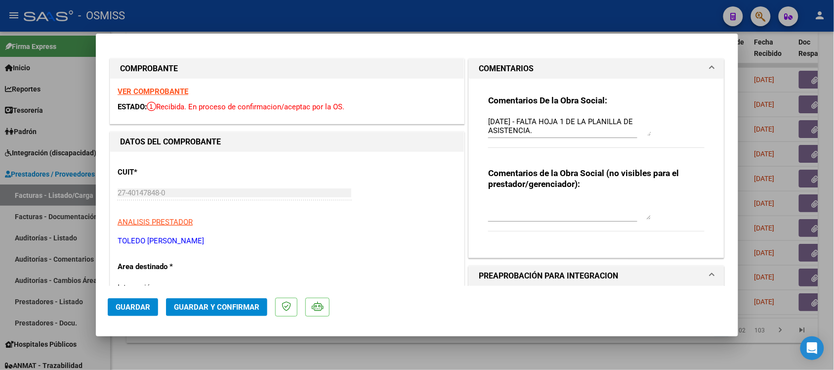
click at [600, 361] on div at bounding box center [417, 185] width 834 height 370
type input "$ 0,00"
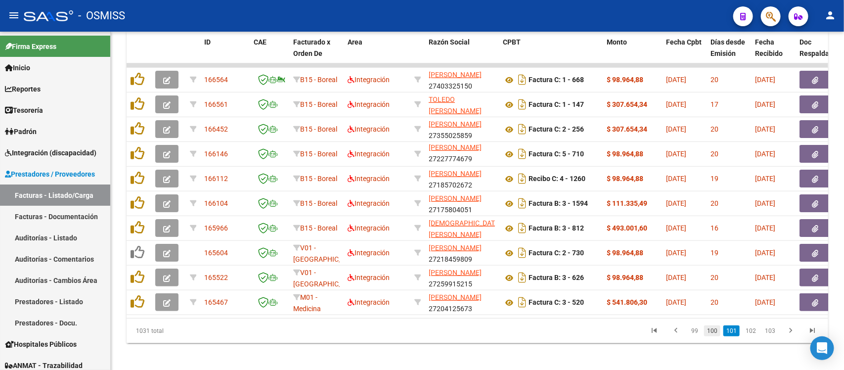
click at [710, 334] on link "100" at bounding box center [712, 330] width 16 height 11
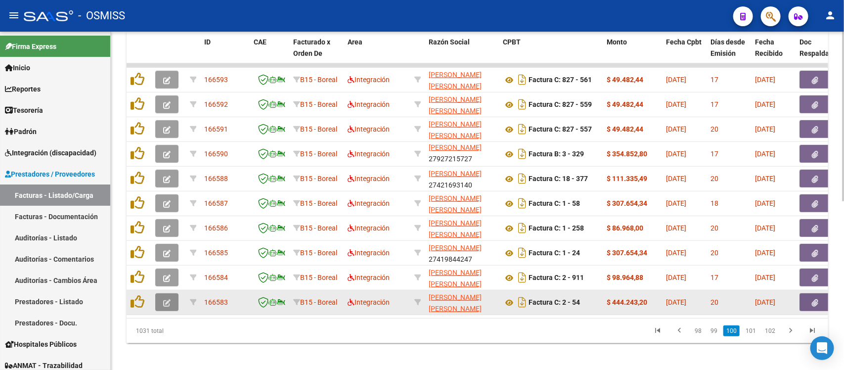
click at [172, 298] on button "button" at bounding box center [166, 302] width 23 height 18
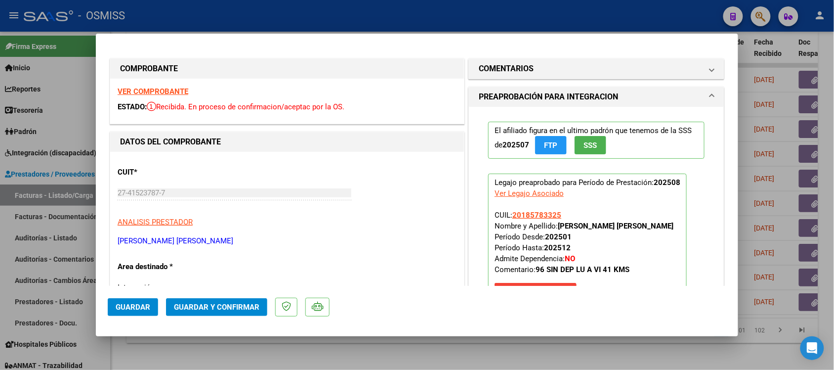
click at [455, 357] on div at bounding box center [417, 185] width 834 height 370
type input "$ 0,00"
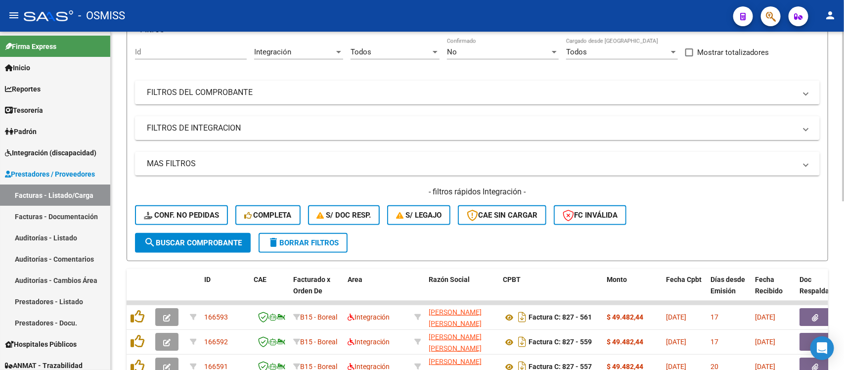
scroll to position [0, 0]
